Goal: Task Accomplishment & Management: Manage account settings

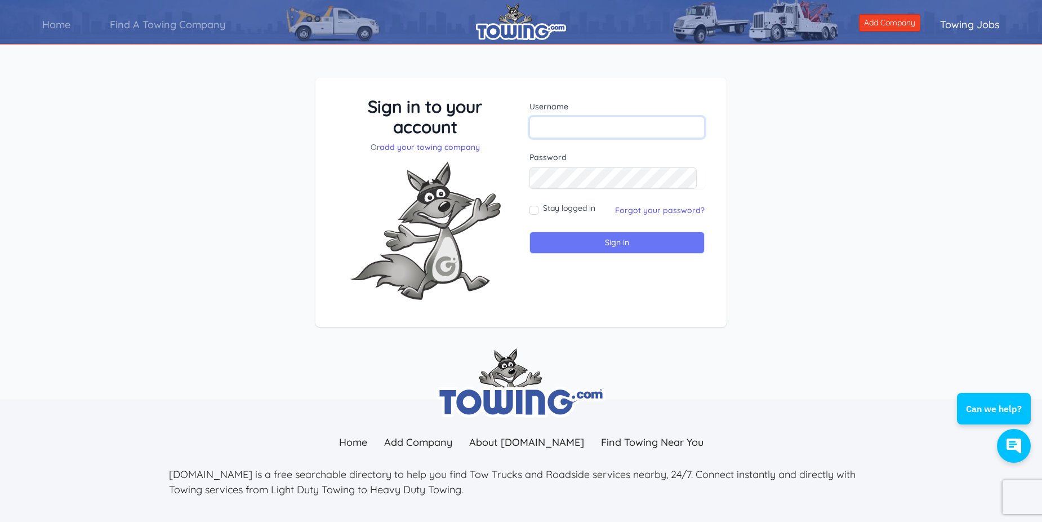
type input "segatow"
click at [575, 245] on input "Sign in" at bounding box center [617, 243] width 175 height 22
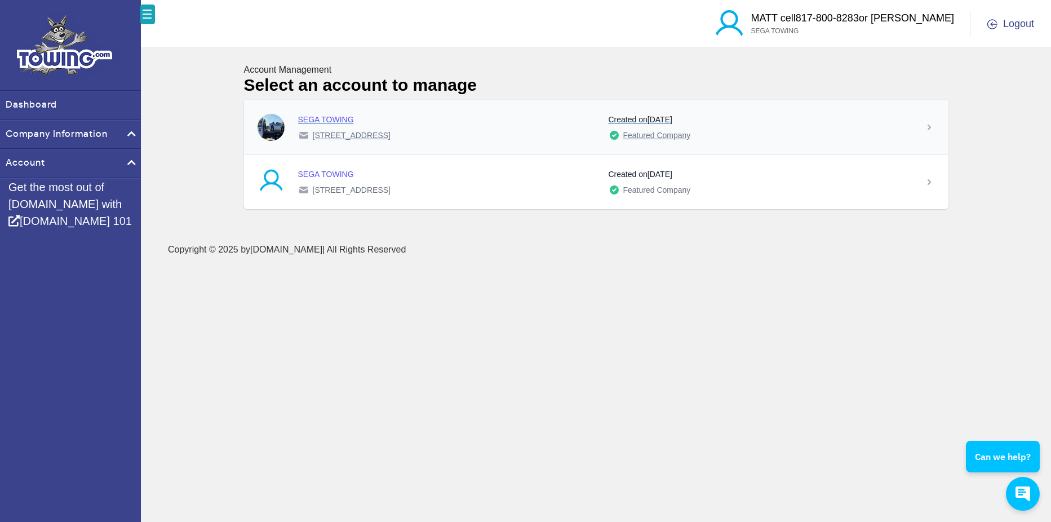
click at [672, 124] on time "April 27, 2011" at bounding box center [659, 119] width 25 height 9
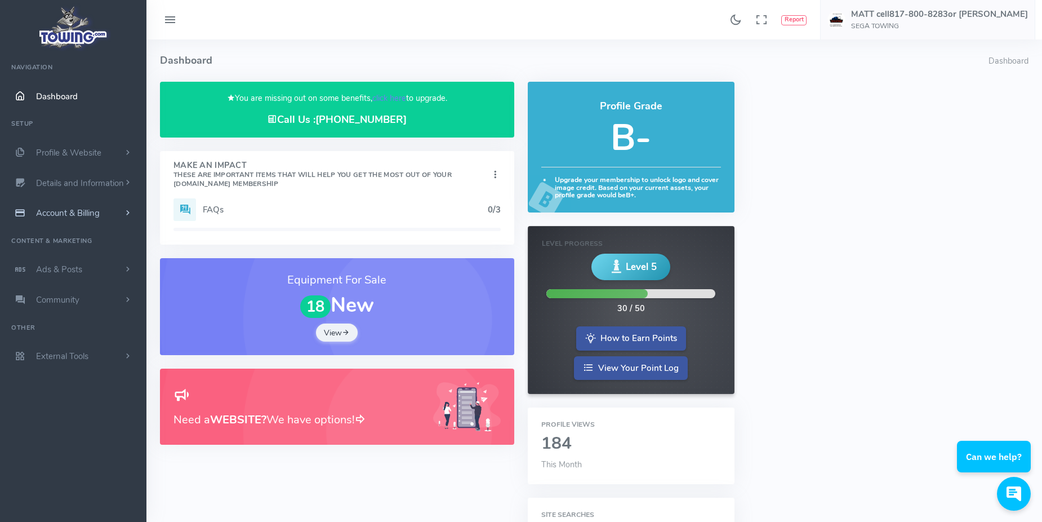
click at [69, 213] on span "Account & Billing" at bounding box center [68, 212] width 64 height 11
click at [66, 234] on link "Update Payment" at bounding box center [87, 235] width 118 height 23
click at [65, 255] on link "Payment Receipts" at bounding box center [87, 257] width 118 height 23
click at [64, 258] on link "Payment Receipts" at bounding box center [87, 257] width 118 height 23
click at [77, 255] on link "Payment Receipts" at bounding box center [87, 257] width 118 height 23
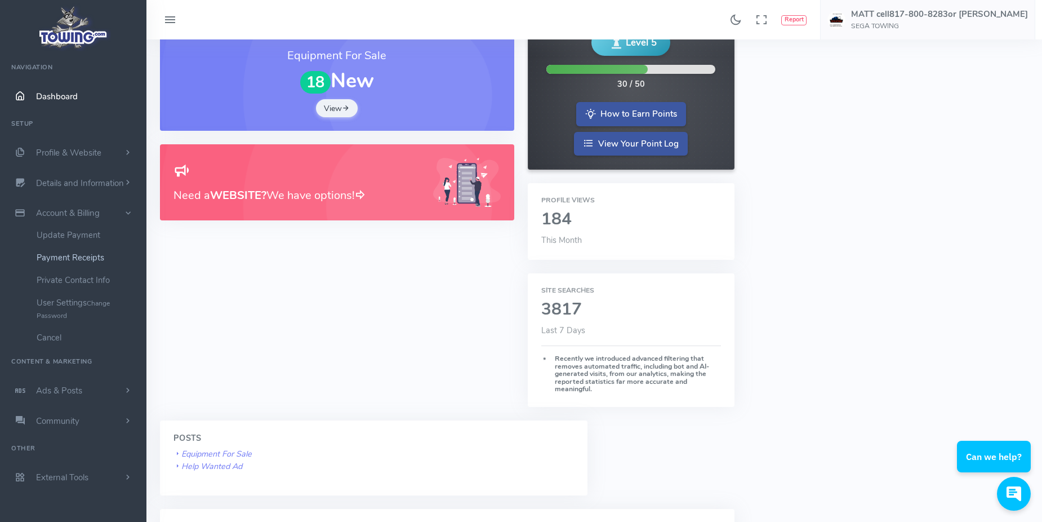
scroll to position [225, 0]
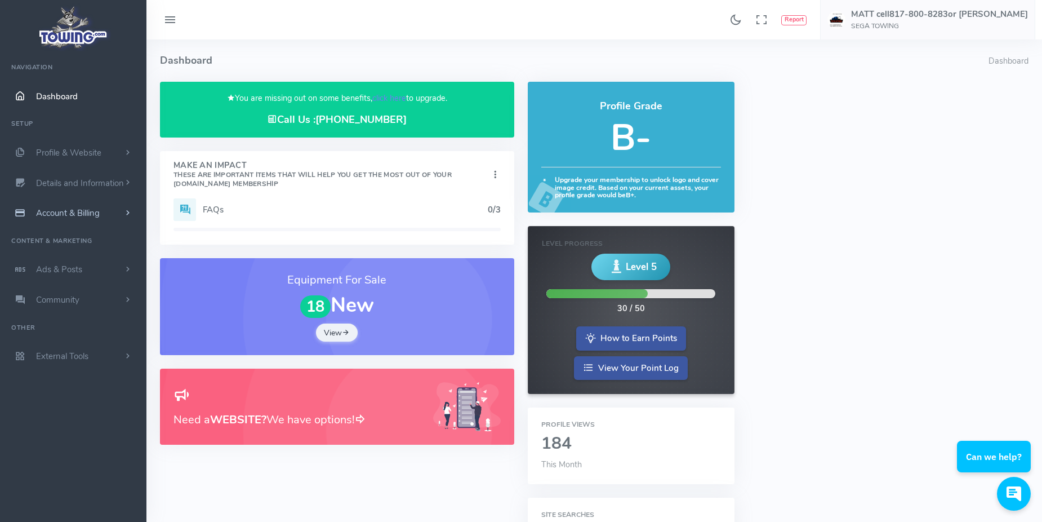
click at [95, 211] on span "Account & Billing" at bounding box center [68, 212] width 64 height 11
click at [83, 253] on link "Payment Receipts" at bounding box center [87, 257] width 118 height 23
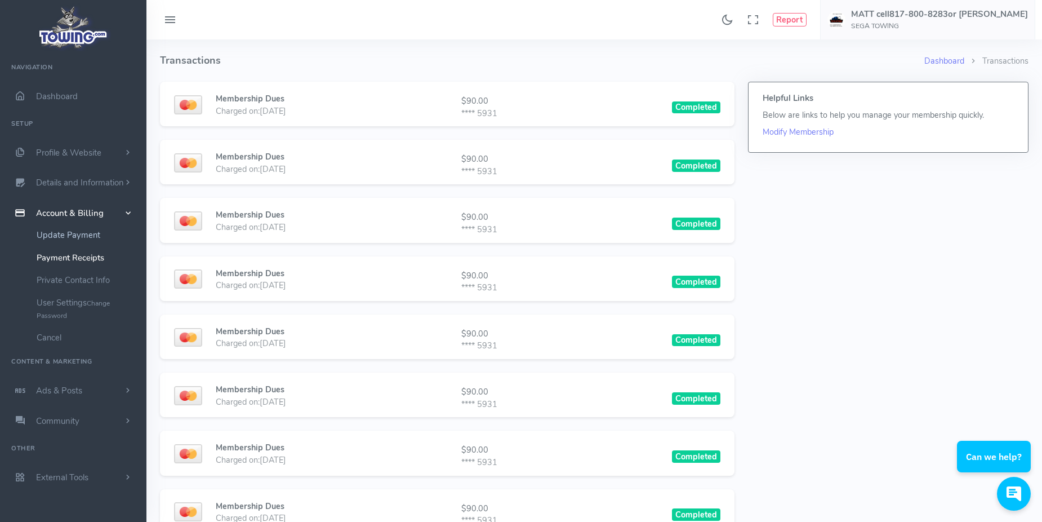
click at [54, 236] on link "Update Payment" at bounding box center [87, 235] width 118 height 23
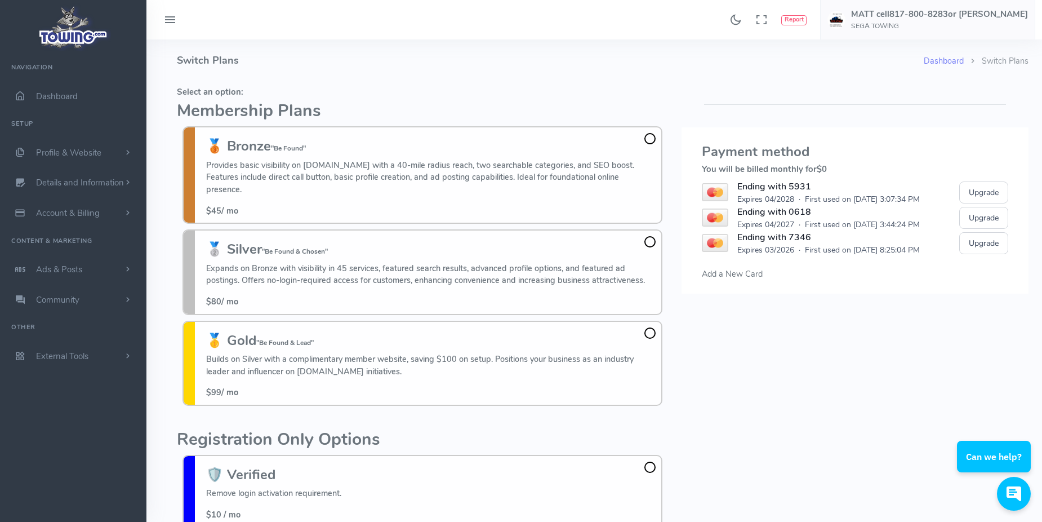
click at [712, 274] on span "Add a New Card" at bounding box center [732, 273] width 61 height 11
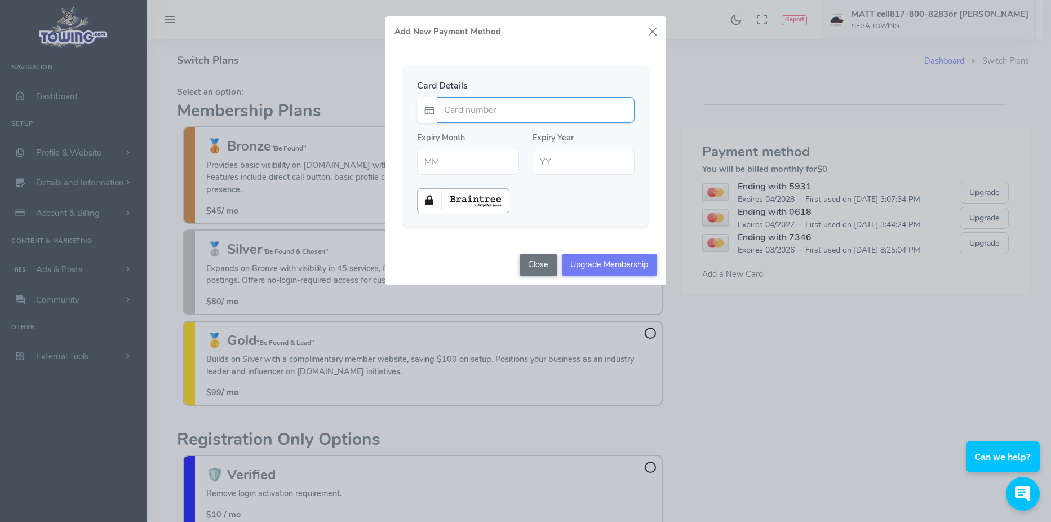
click at [468, 107] on input "Card number" at bounding box center [536, 110] width 198 height 26
click at [510, 114] on input "Card number" at bounding box center [536, 110] width 198 height 26
type input "5207110094601173"
click at [782, 353] on div "Add New Payment Method Card Details 5207110094601173 Expiry Month" at bounding box center [525, 261] width 1051 height 522
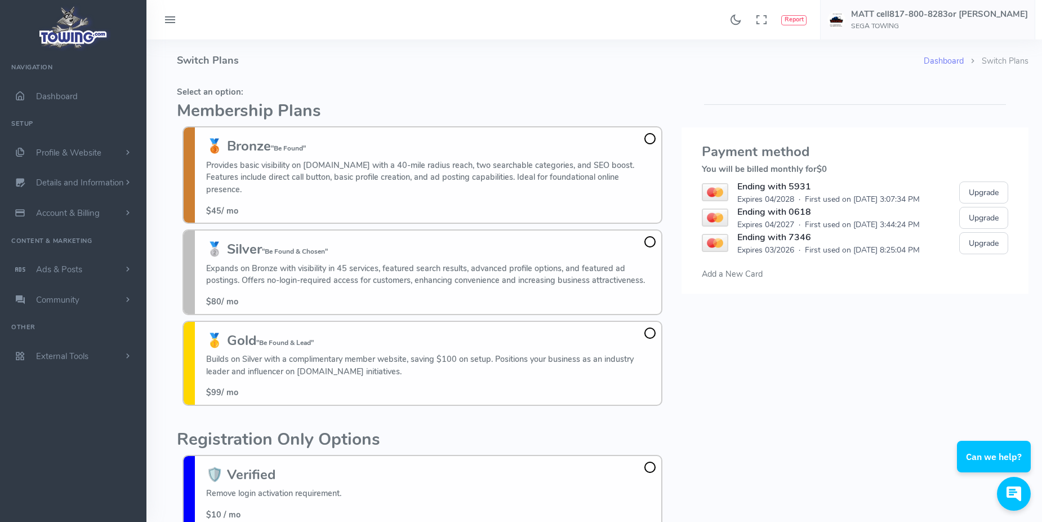
click at [745, 272] on span "Add a New Card" at bounding box center [732, 273] width 61 height 11
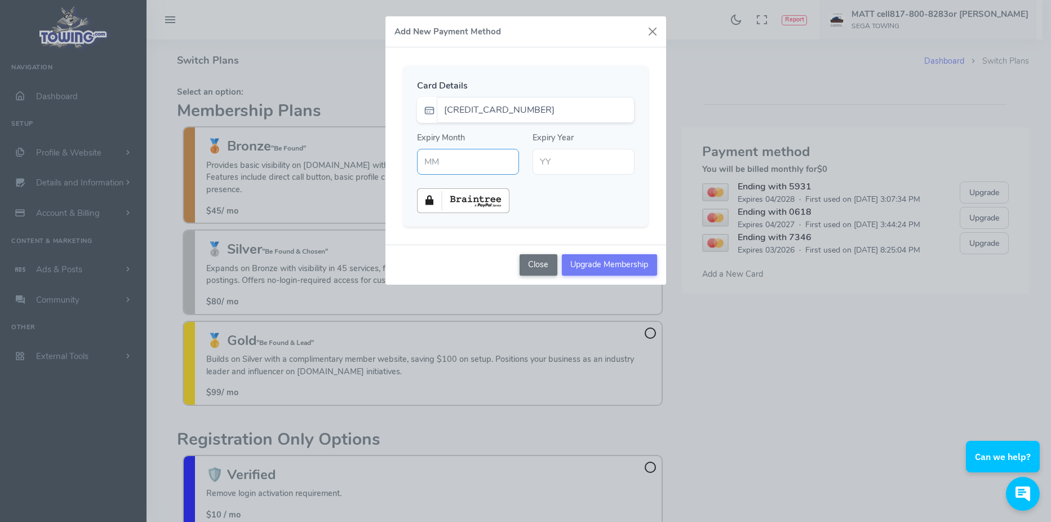
click at [470, 168] on input "text" at bounding box center [468, 162] width 102 height 26
type input "06"
click at [537, 164] on input "text" at bounding box center [583, 162] width 102 height 26
type input "27"
click at [479, 195] on img at bounding box center [463, 200] width 92 height 25
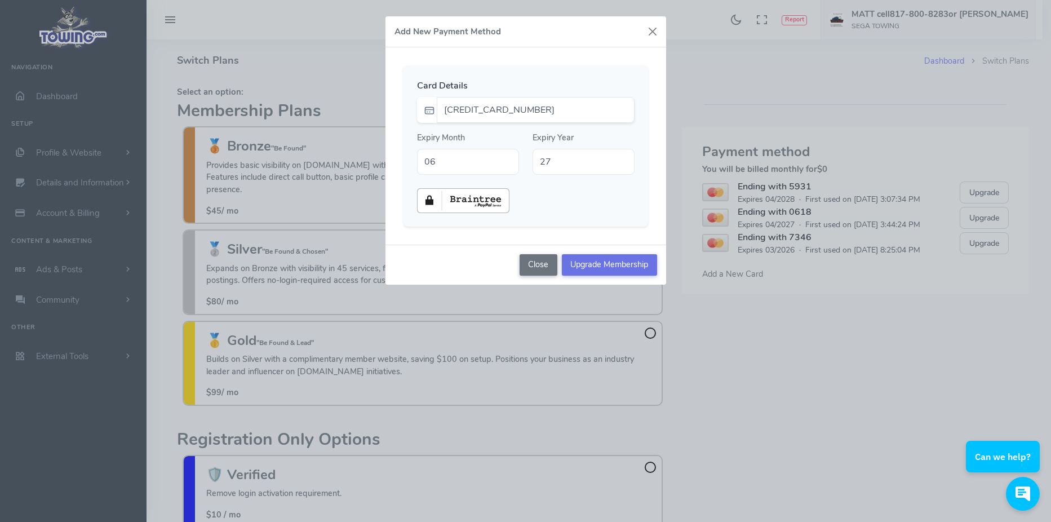
click at [587, 263] on input "Upgrade Membership" at bounding box center [609, 264] width 95 height 21
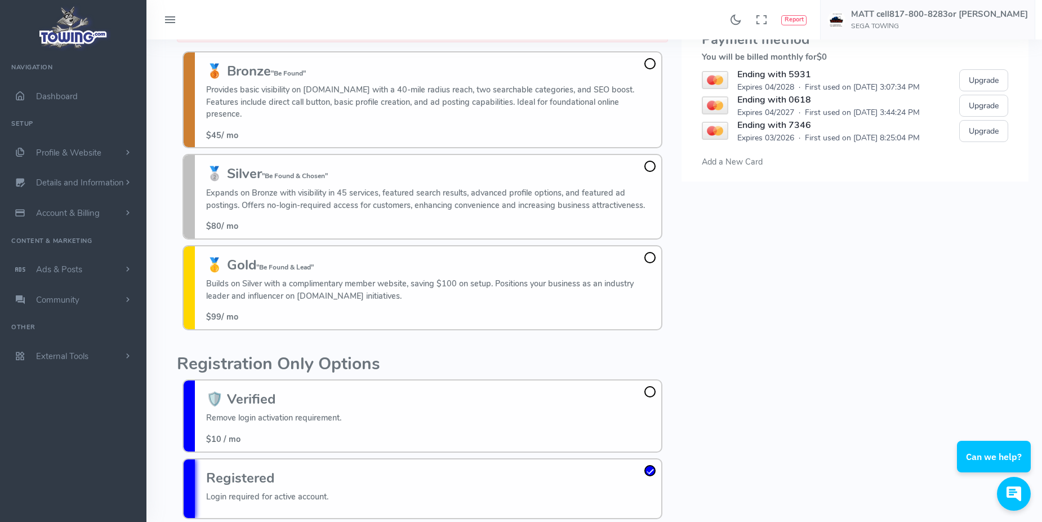
scroll to position [113, 0]
click at [74, 216] on span "Account & Billing" at bounding box center [68, 212] width 64 height 11
click at [58, 95] on span "Dashboard" at bounding box center [57, 96] width 42 height 11
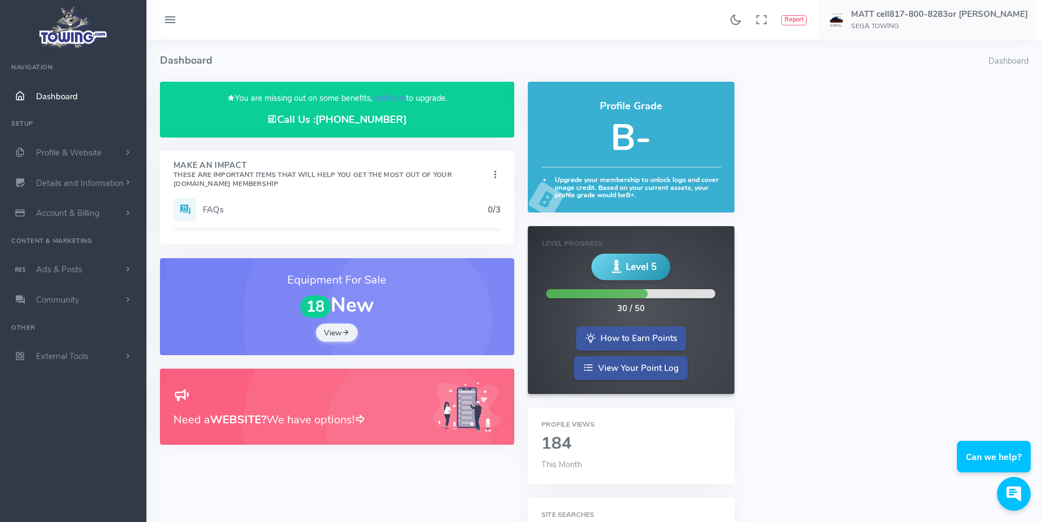
click at [612, 141] on h5 "B-" at bounding box center [631, 138] width 180 height 40
click at [332, 308] on h1 "18 New" at bounding box center [336, 306] width 327 height 24
click at [126, 210] on span "scrollable content" at bounding box center [128, 212] width 10 height 11
click at [60, 149] on span "Profile & Website" at bounding box center [68, 152] width 65 height 11
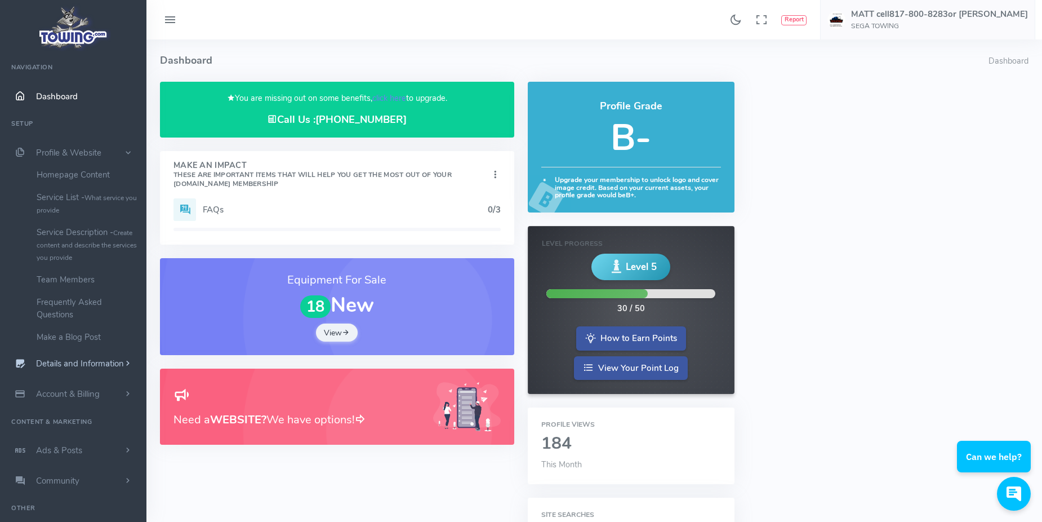
click at [73, 363] on span "Details and Information" at bounding box center [80, 363] width 88 height 11
click at [70, 201] on link "Logo & Banner" at bounding box center [87, 205] width 118 height 23
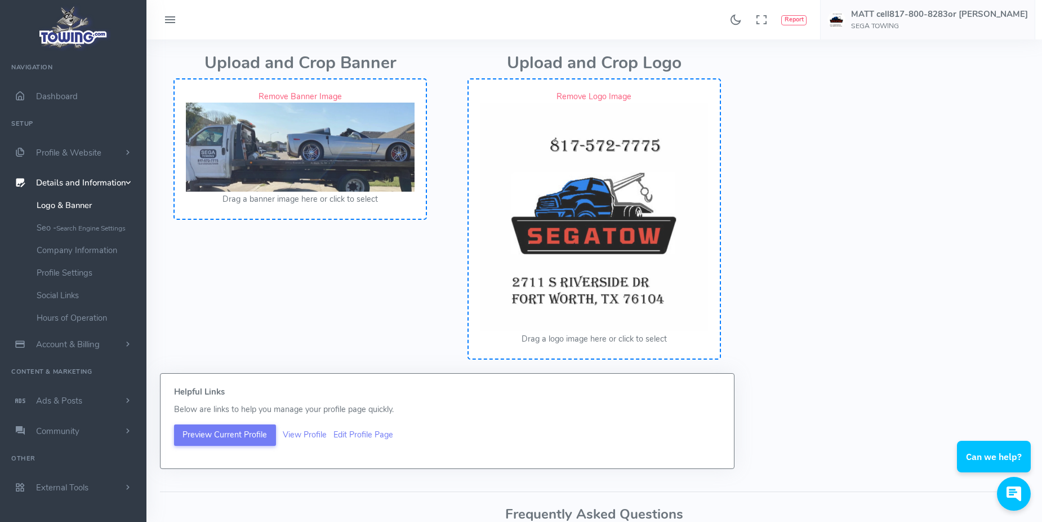
scroll to position [225, 0]
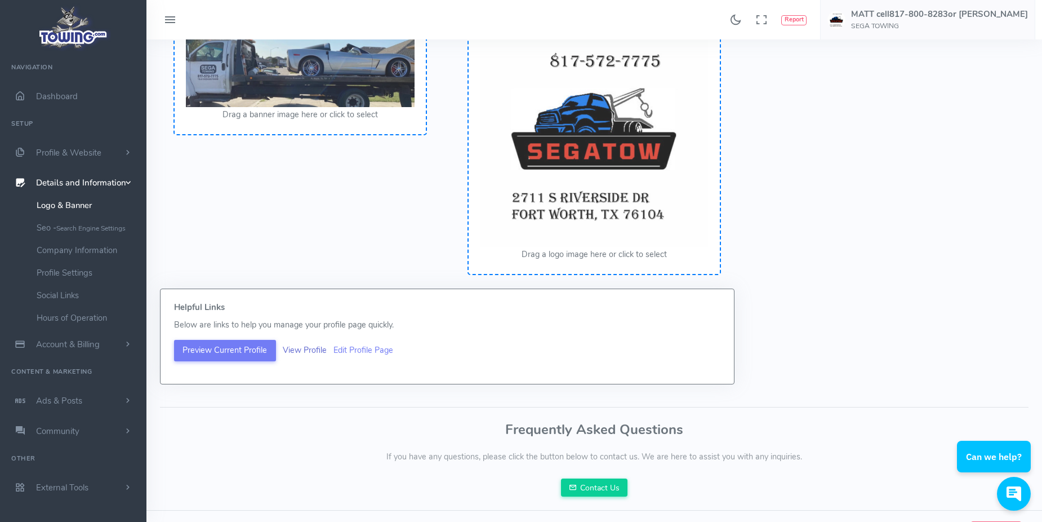
click at [300, 349] on link "View Profile" at bounding box center [305, 349] width 44 height 11
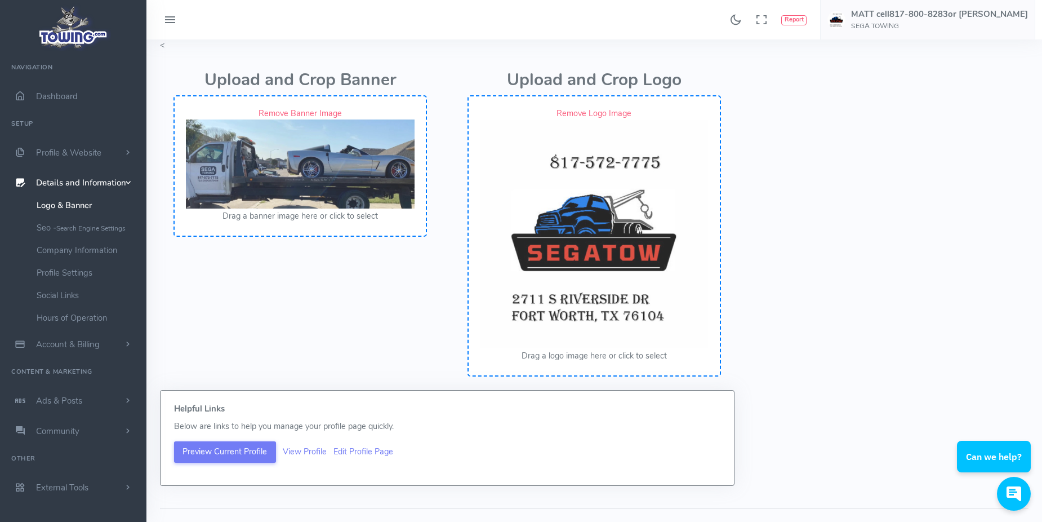
scroll to position [247, 0]
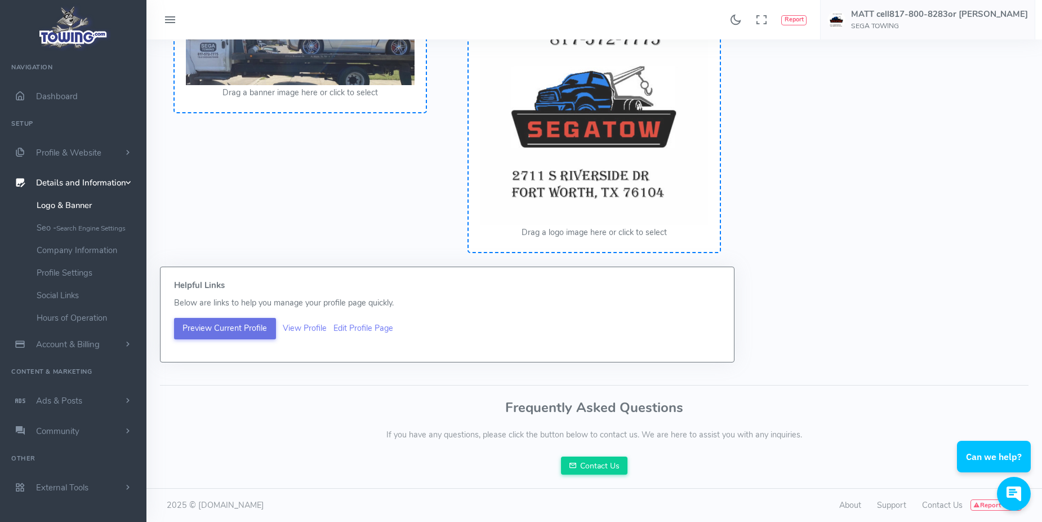
click at [241, 319] on button "Preview Current Profile" at bounding box center [225, 328] width 102 height 21
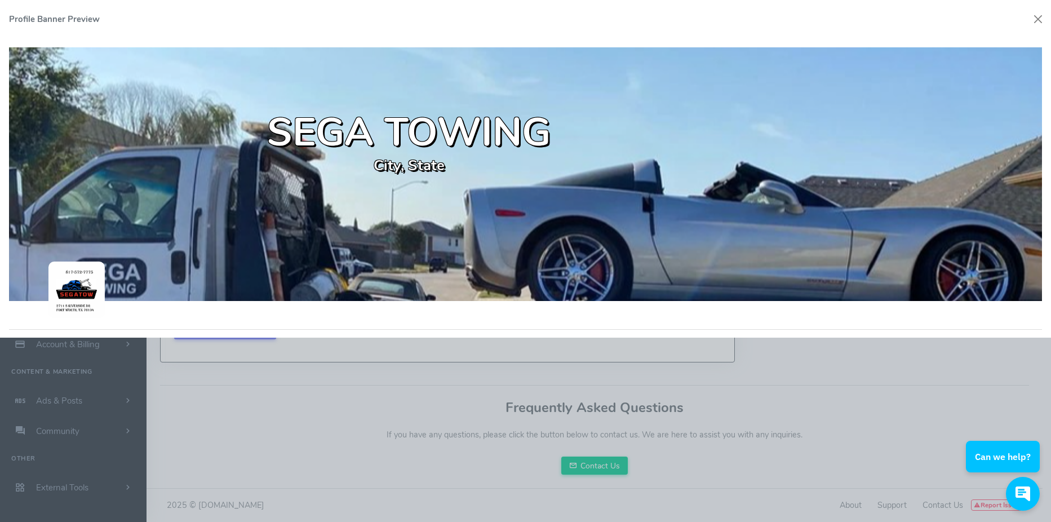
click at [253, 419] on div at bounding box center [525, 261] width 1051 height 522
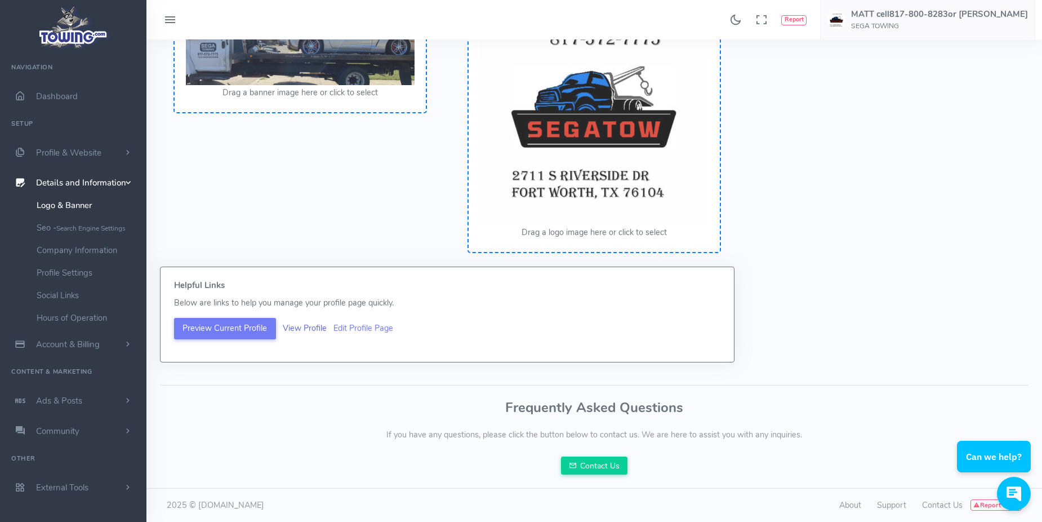
click at [313, 330] on link "View Profile" at bounding box center [305, 327] width 44 height 11
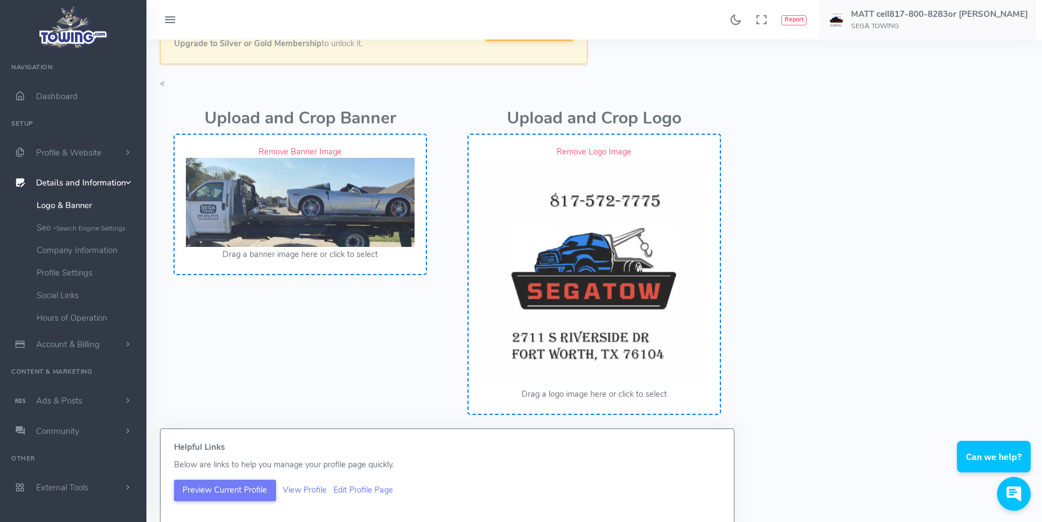
scroll to position [0, 0]
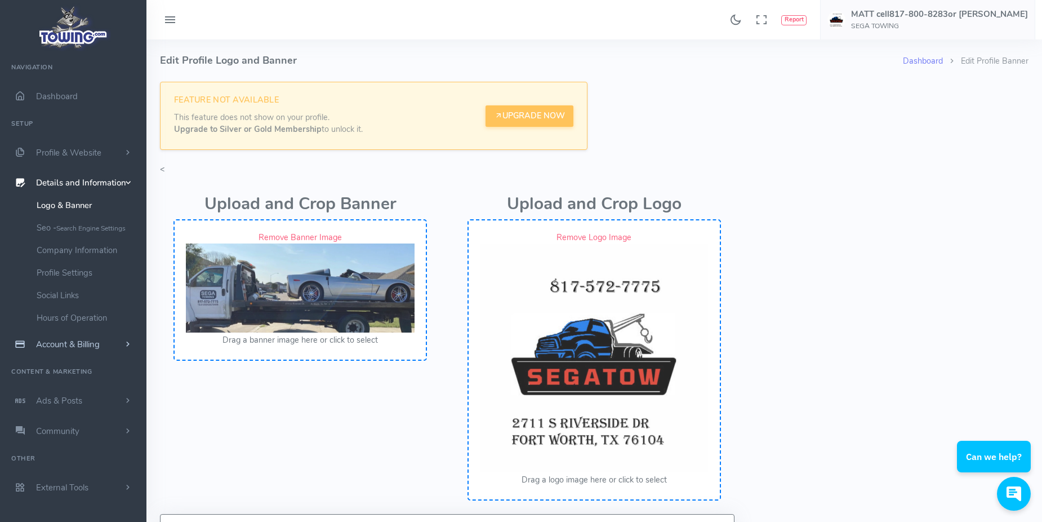
click at [79, 346] on span "Account & Billing" at bounding box center [68, 344] width 64 height 11
click at [81, 233] on link "Update Payment" at bounding box center [87, 235] width 118 height 23
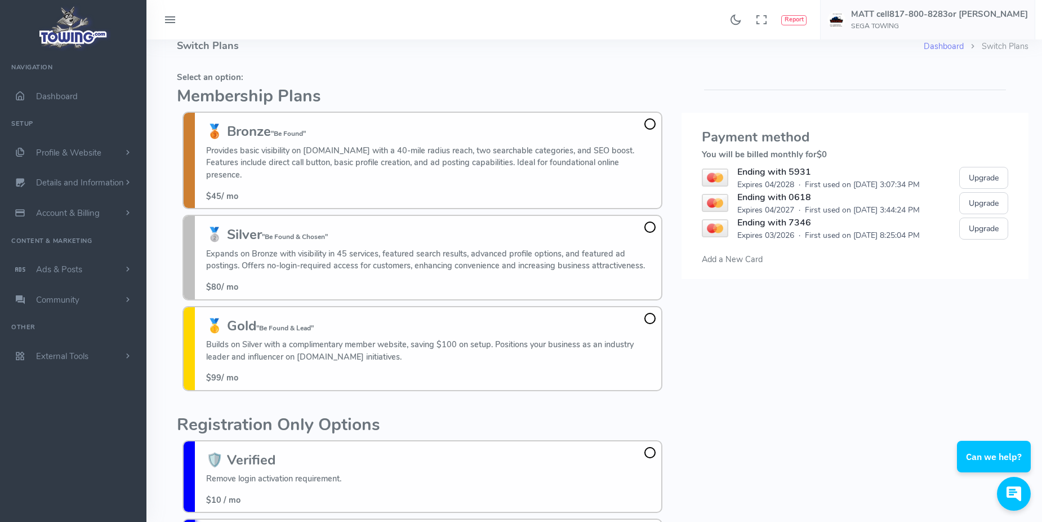
scroll to position [56, 0]
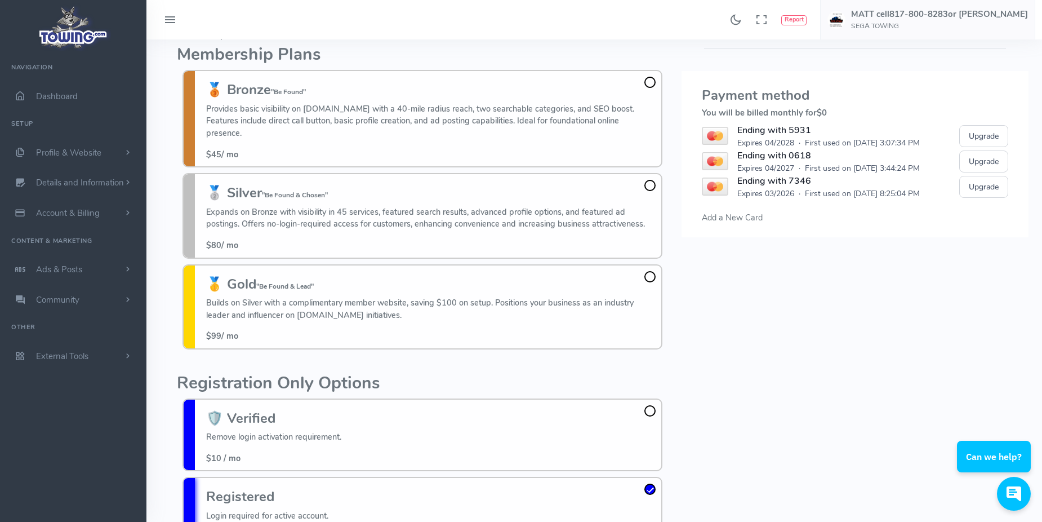
click at [724, 214] on span "Add a New Card" at bounding box center [732, 217] width 61 height 11
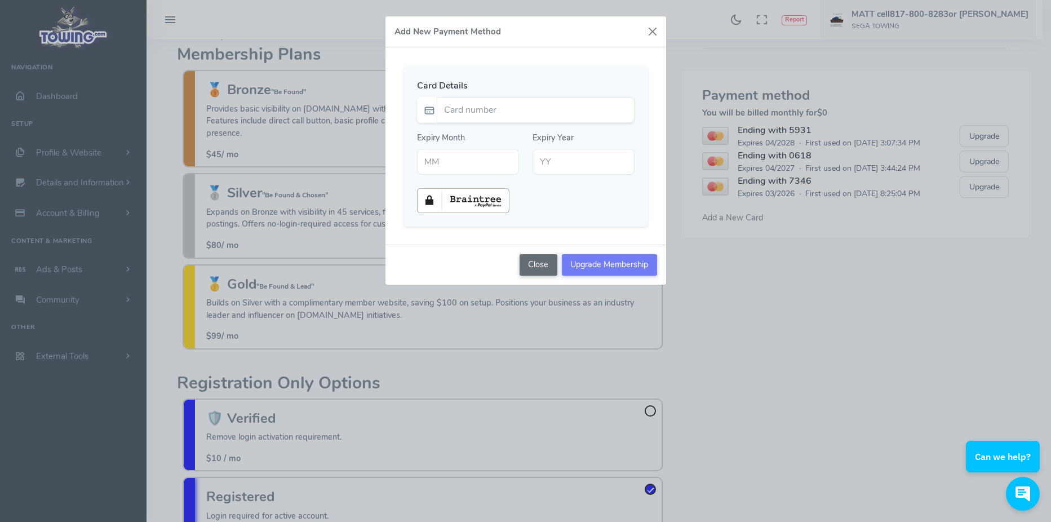
click at [546, 264] on button "Close" at bounding box center [538, 264] width 38 height 21
click at [536, 263] on button "Close" at bounding box center [538, 264] width 38 height 21
click at [652, 34] on button "button" at bounding box center [652, 31] width 17 height 17
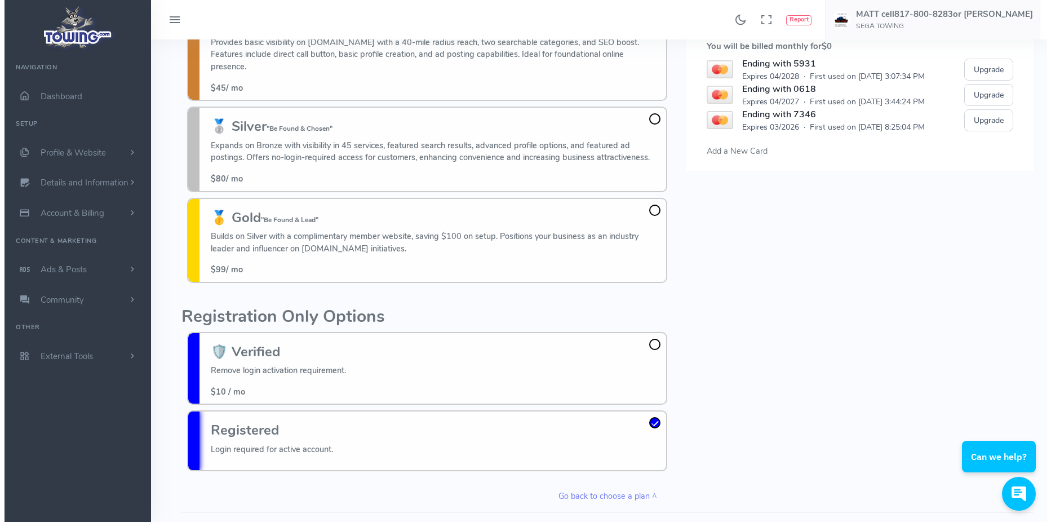
scroll to position [0, 0]
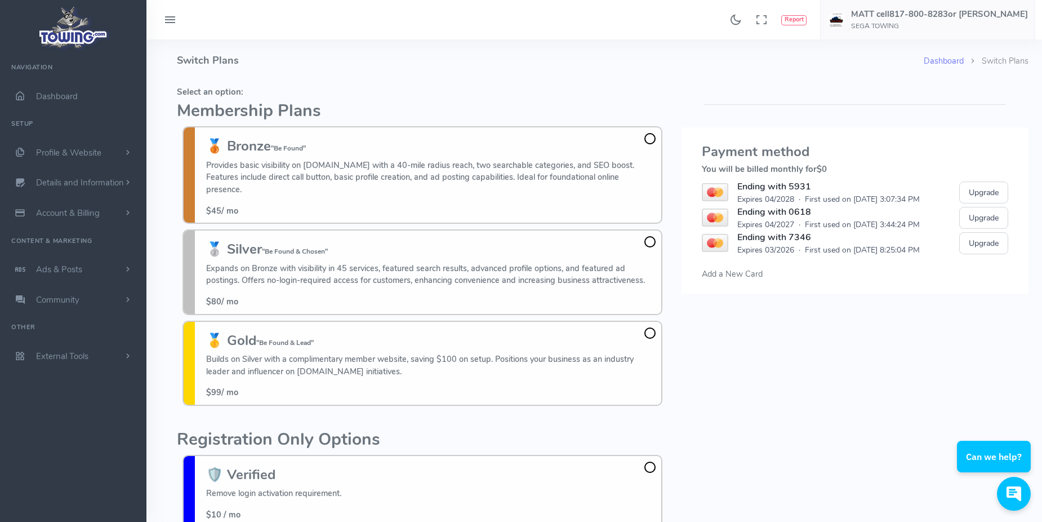
click at [717, 274] on span "Add a New Card" at bounding box center [732, 273] width 61 height 11
